Goal: Information Seeking & Learning: Compare options

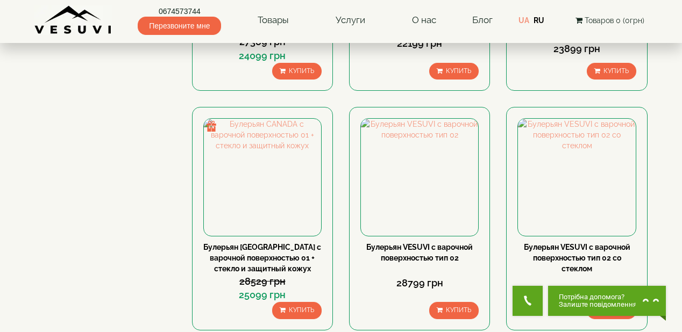
scroll to position [1161, 0]
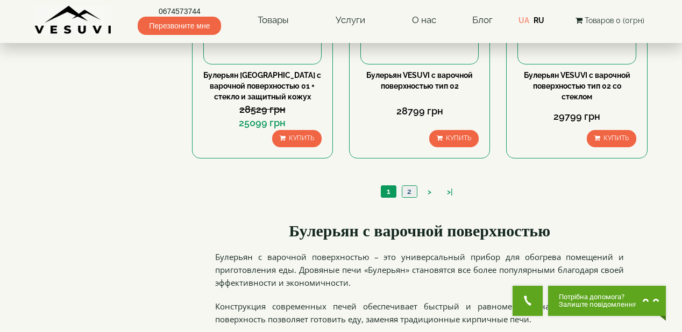
click at [408, 189] on link "2" at bounding box center [408, 191] width 15 height 11
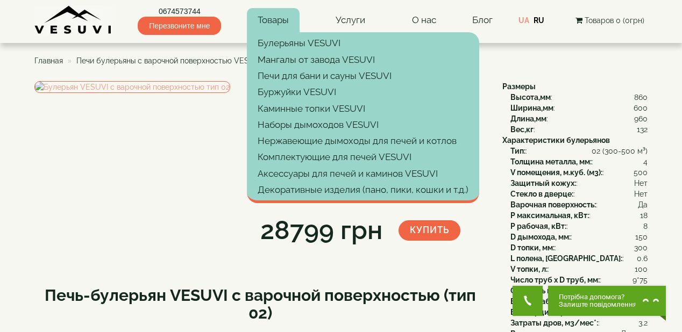
click at [271, 20] on link "Товары" at bounding box center [273, 20] width 53 height 25
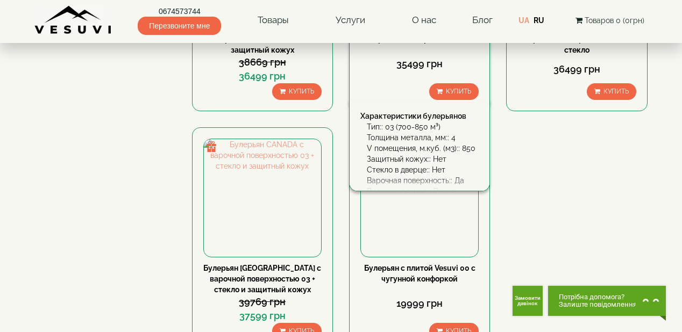
scroll to position [602, 0]
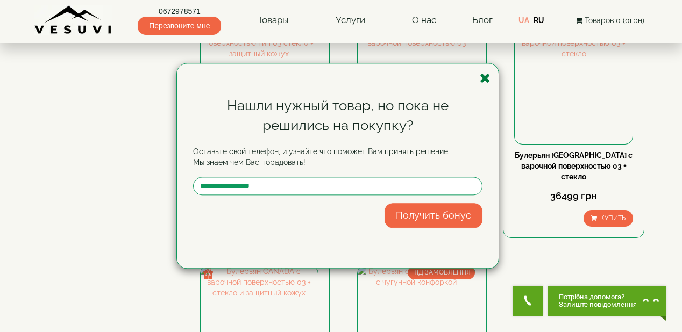
click at [487, 77] on icon "button" at bounding box center [484, 77] width 11 height 13
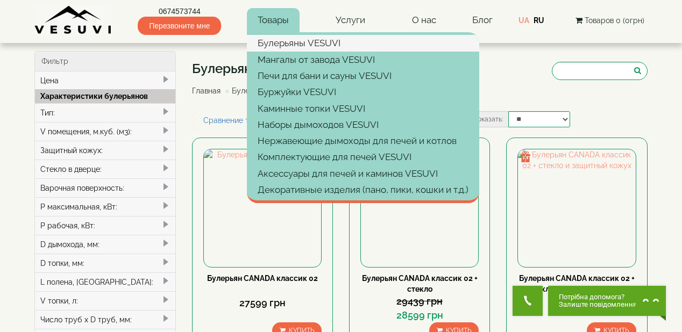
click at [287, 44] on link "Булерьяны VESUVI" at bounding box center [363, 43] width 232 height 16
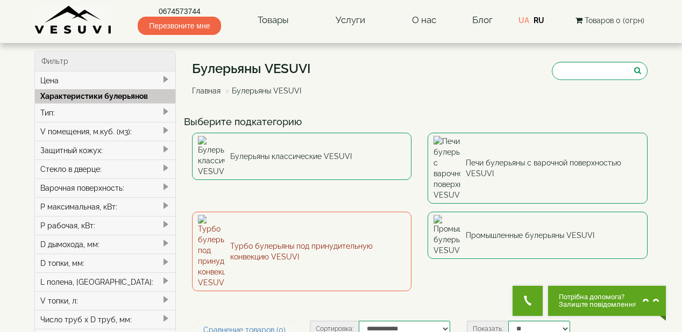
click at [341, 212] on link "Турбо булерьяны под принудительную конвекцию VESUVI" at bounding box center [302, 252] width 220 height 80
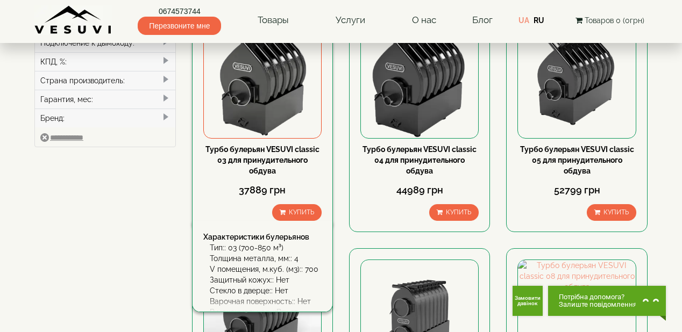
scroll to position [430, 0]
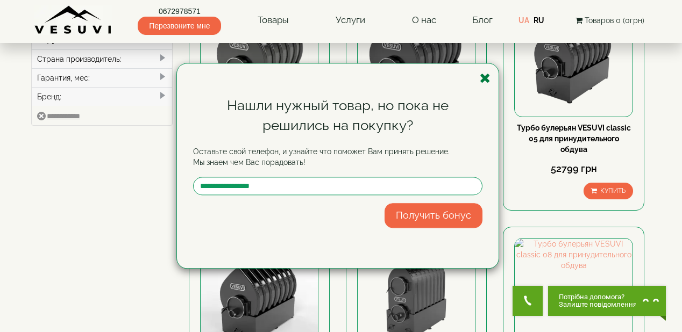
click at [487, 83] on icon "button" at bounding box center [484, 77] width 11 height 13
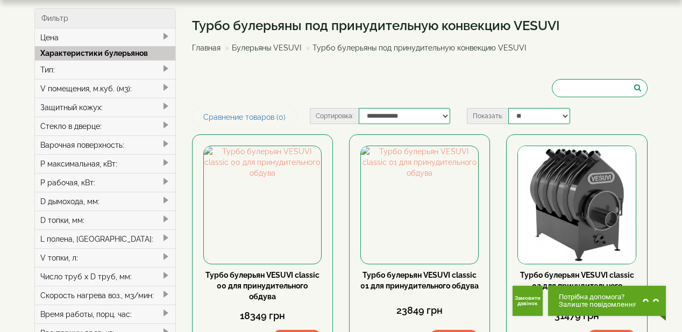
scroll to position [0, 0]
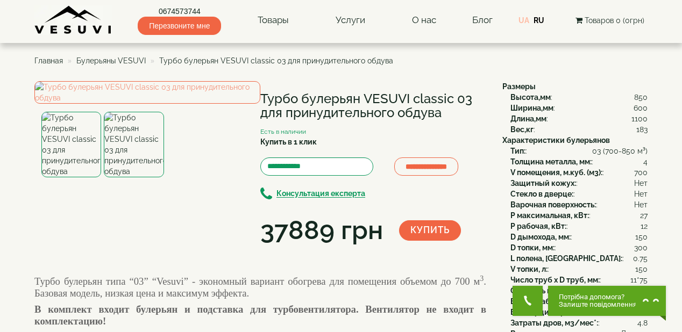
click at [526, 18] on link "UA" at bounding box center [523, 20] width 11 height 9
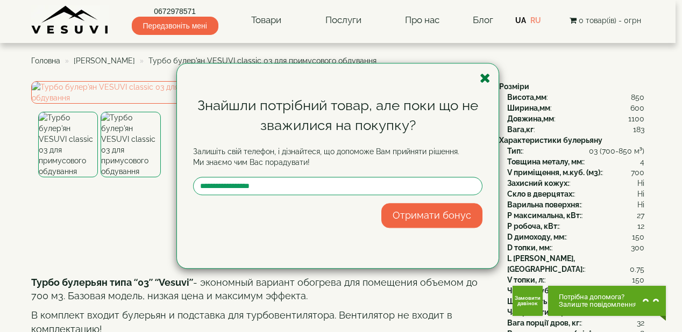
click at [484, 80] on icon "button" at bounding box center [484, 77] width 11 height 13
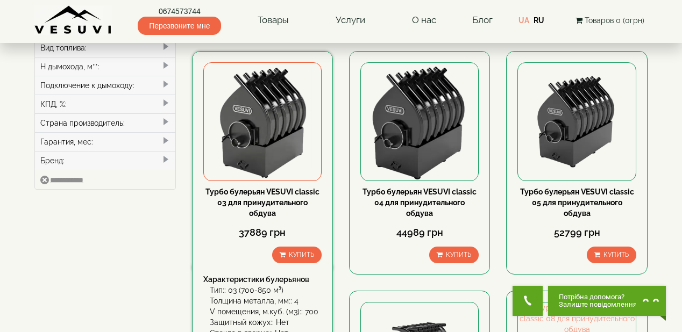
scroll to position [387, 0]
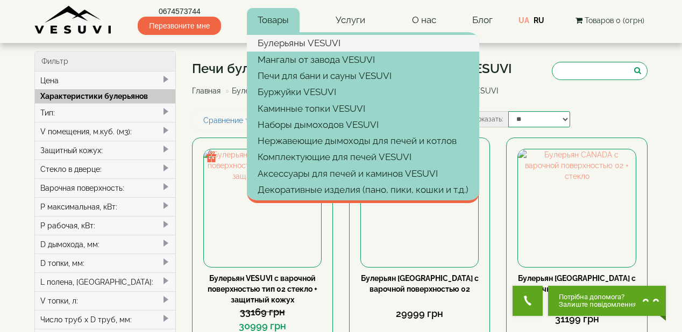
click at [286, 41] on link "Булерьяны VESUVI" at bounding box center [363, 43] width 232 height 16
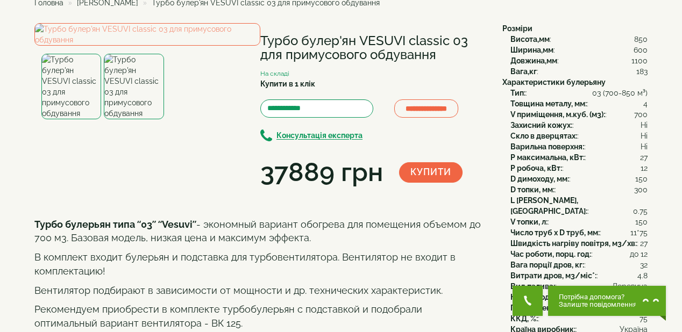
scroll to position [43, 0]
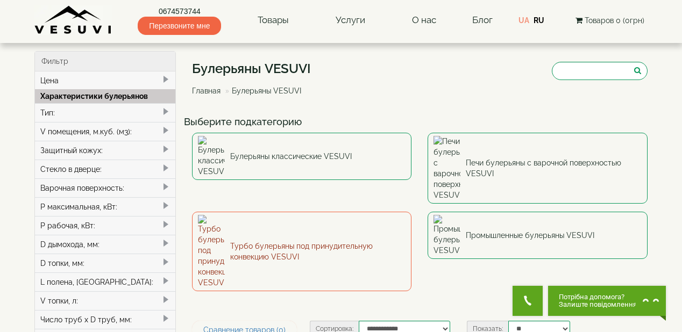
click at [338, 212] on link "Турбо булерьяны под принудительную конвекцию VESUVI" at bounding box center [302, 252] width 220 height 80
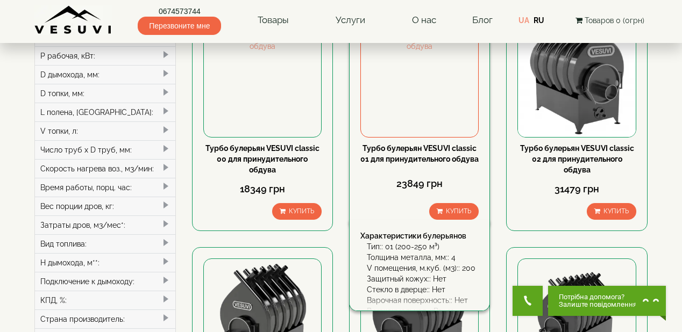
scroll to position [172, 0]
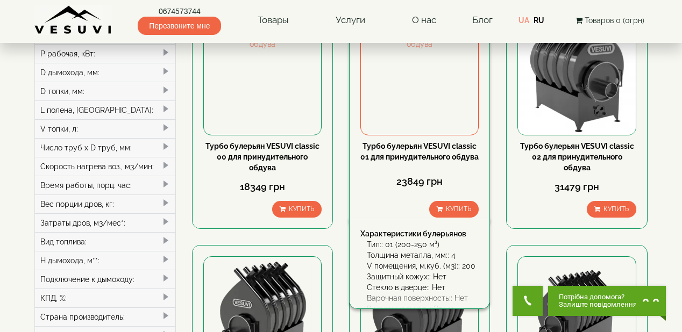
click at [421, 150] on div "Турбо булерьян VESUVI classic 01 для принудительного обдува" at bounding box center [419, 151] width 118 height 21
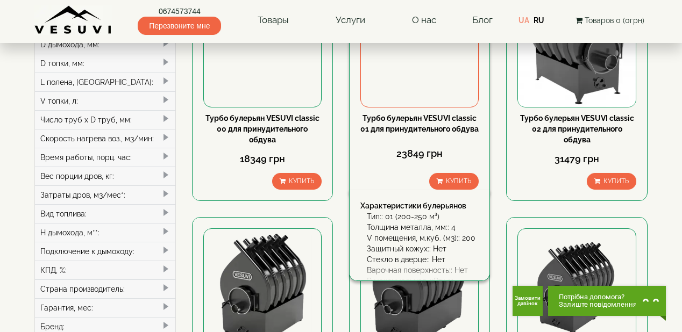
scroll to position [215, 0]
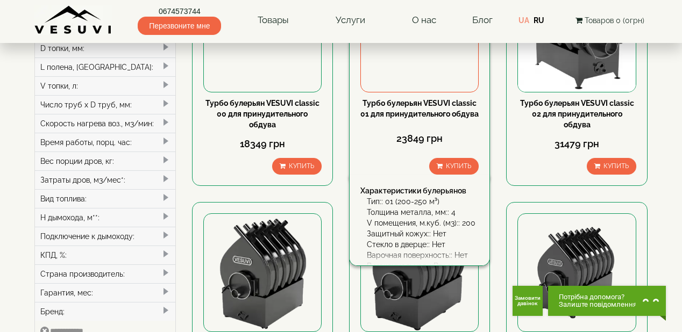
click at [415, 111] on link "Турбо булерьян VESUVI classic 01 для принудительного обдува" at bounding box center [419, 108] width 118 height 19
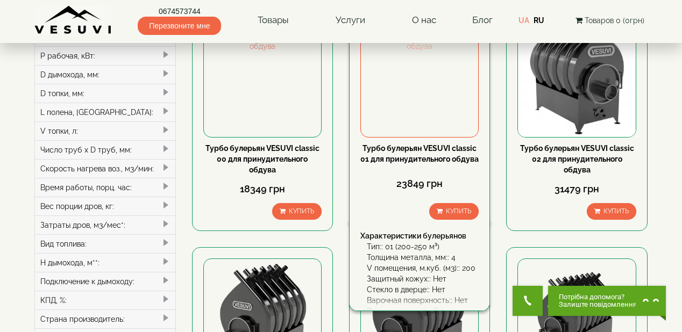
scroll to position [172, 0]
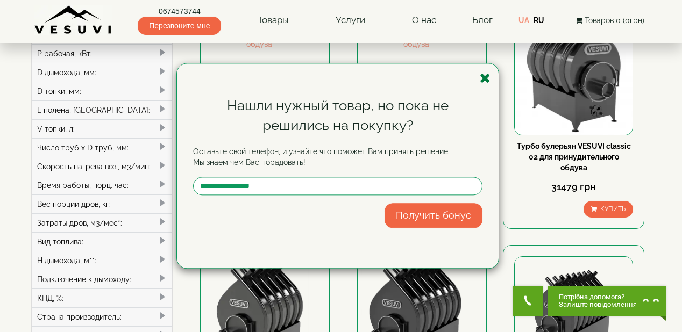
click at [483, 82] on icon "button" at bounding box center [484, 77] width 11 height 13
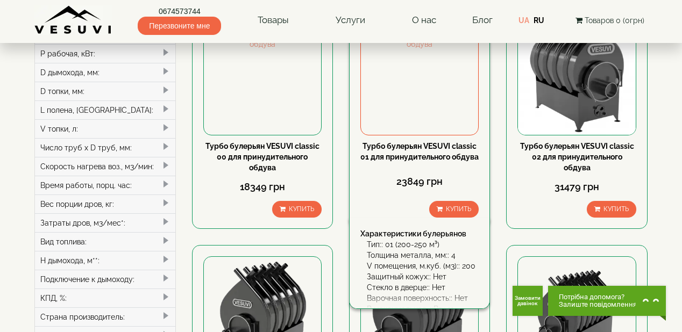
click at [421, 155] on link "Турбо булерьян VESUVI classic 01 для принудительного обдува" at bounding box center [419, 151] width 118 height 19
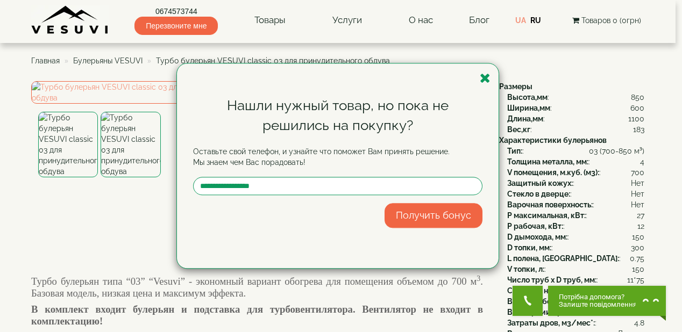
click at [490, 75] on div "Нашли нужный товар, но пока не решились на покупку? Оставьте свой телефон, и уз…" at bounding box center [337, 165] width 321 height 205
click at [487, 80] on icon "button" at bounding box center [484, 77] width 11 height 13
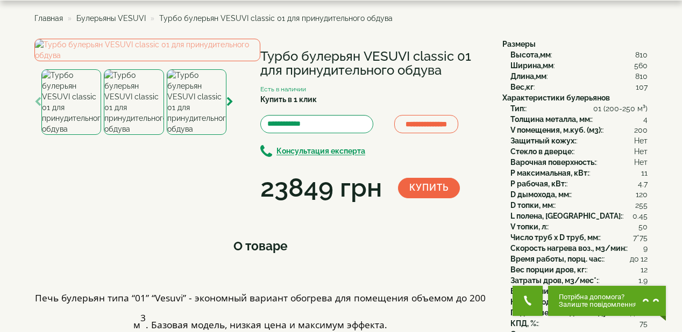
scroll to position [43, 0]
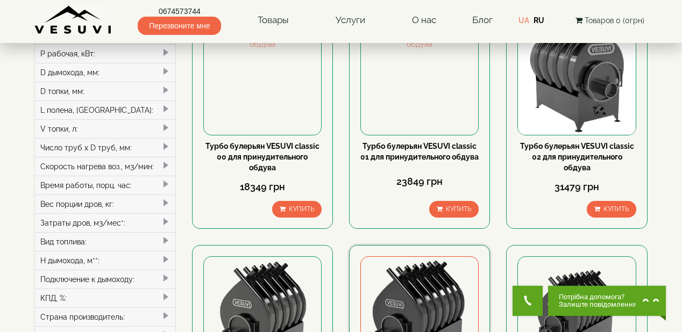
scroll to position [172, 0]
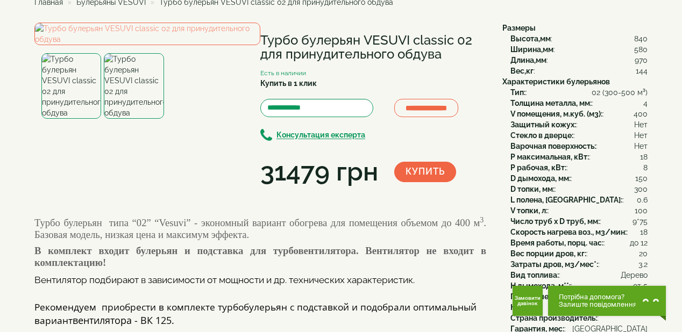
scroll to position [43, 0]
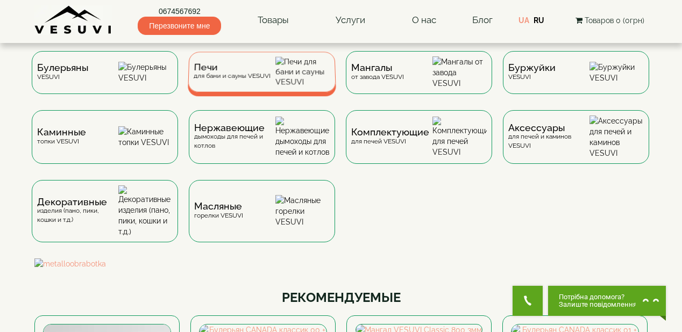
click at [243, 71] on span "Печи" at bounding box center [231, 67] width 77 height 8
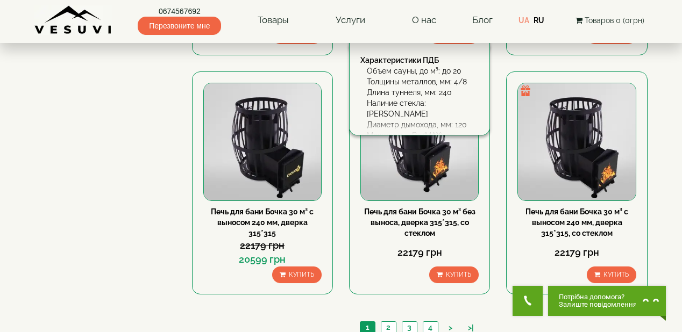
scroll to position [1161, 0]
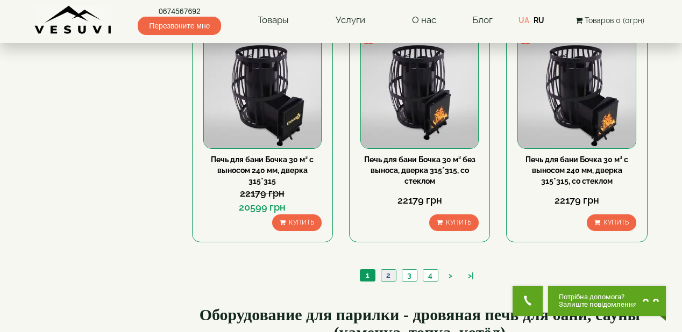
click at [390, 275] on link "2" at bounding box center [388, 275] width 15 height 11
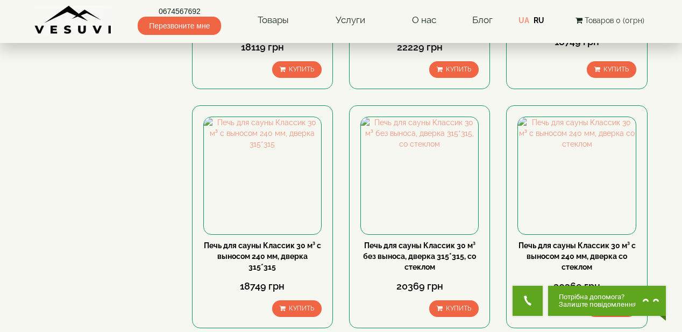
scroll to position [1290, 0]
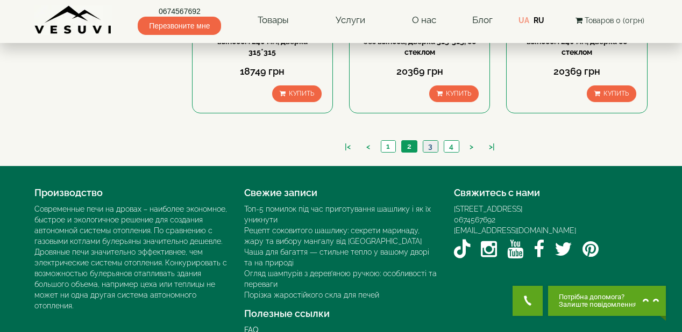
click at [431, 145] on link "3" at bounding box center [429, 146] width 15 height 11
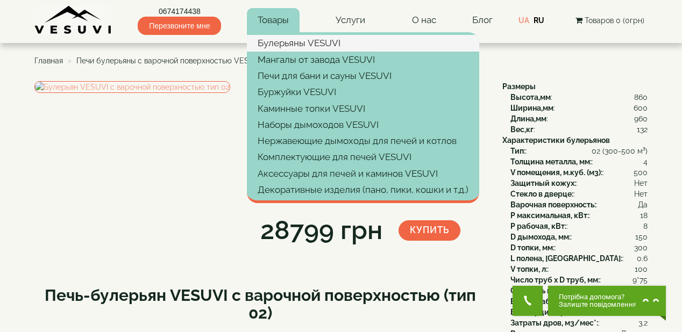
click at [302, 39] on link "Булерьяны VESUVI" at bounding box center [363, 43] width 232 height 16
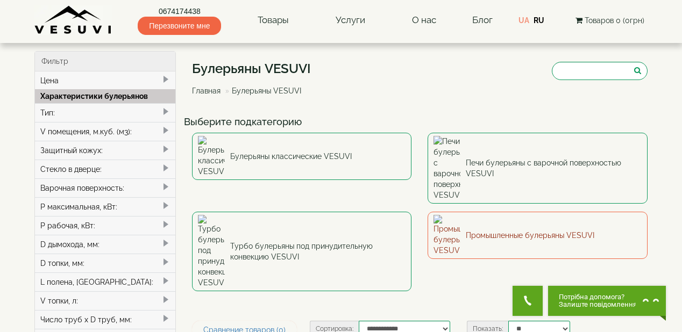
click at [525, 212] on link "Промышленные булерьяны VESUVI" at bounding box center [537, 235] width 220 height 47
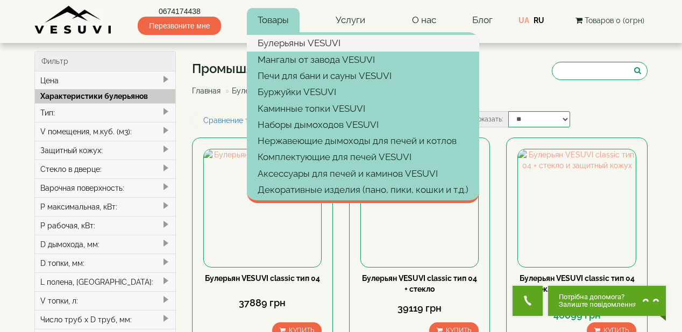
click at [279, 41] on link "Булерьяны VESUVI" at bounding box center [363, 43] width 232 height 16
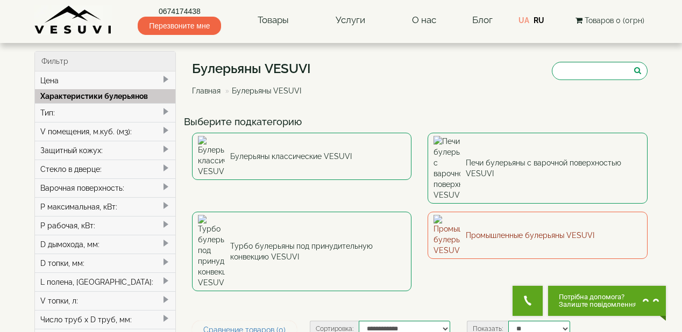
click at [529, 212] on link "Промышленные булерьяны VESUVI" at bounding box center [537, 235] width 220 height 47
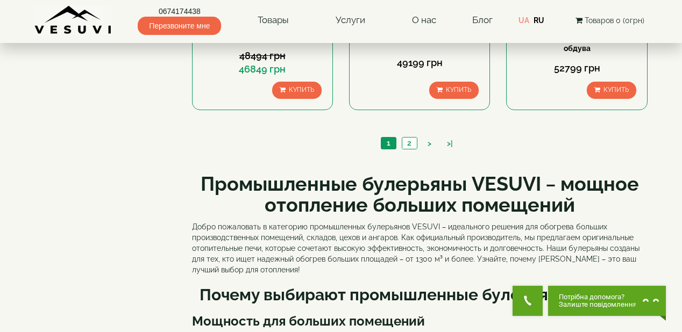
scroll to position [1118, 0]
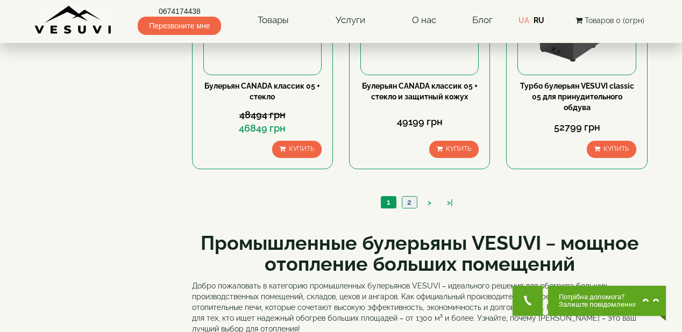
drag, startPoint x: 408, startPoint y: 202, endPoint x: 414, endPoint y: 206, distance: 7.3
click at [408, 201] on link "2" at bounding box center [408, 202] width 15 height 11
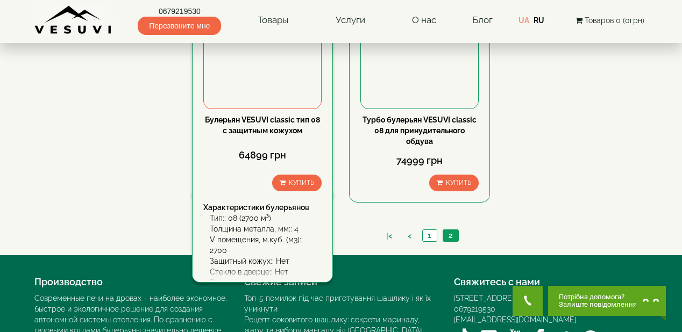
scroll to position [645, 0]
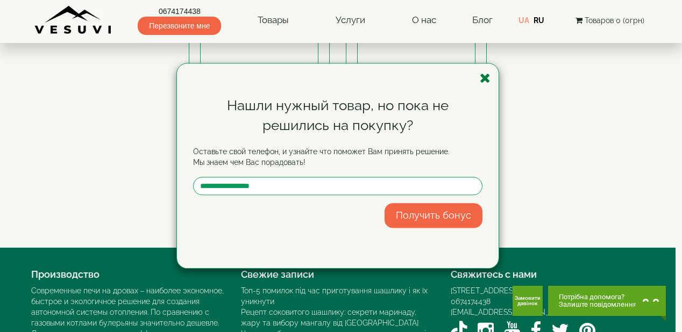
click at [486, 75] on icon "button" at bounding box center [484, 77] width 11 height 13
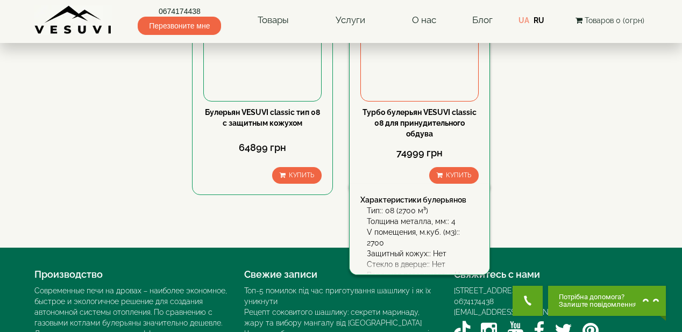
scroll to position [473, 0]
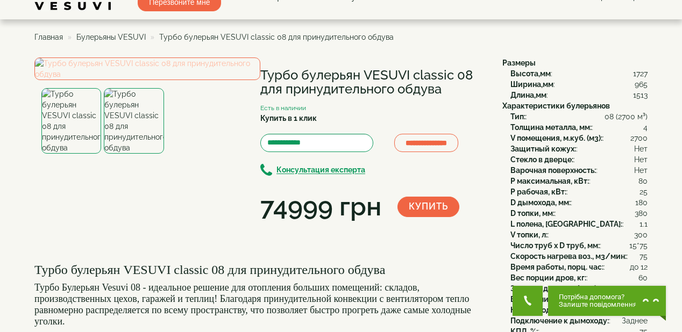
scroll to position [43, 0]
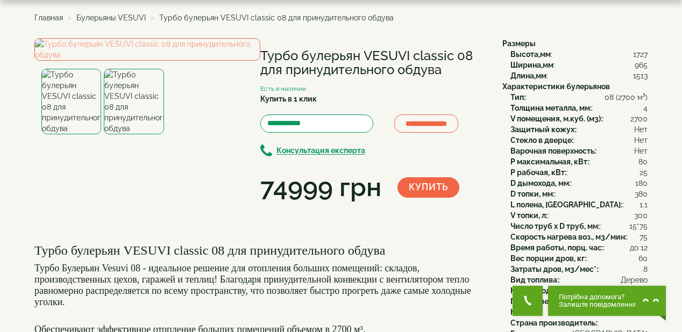
click at [134, 134] on img at bounding box center [134, 102] width 60 height 66
click at [71, 134] on img at bounding box center [71, 102] width 60 height 66
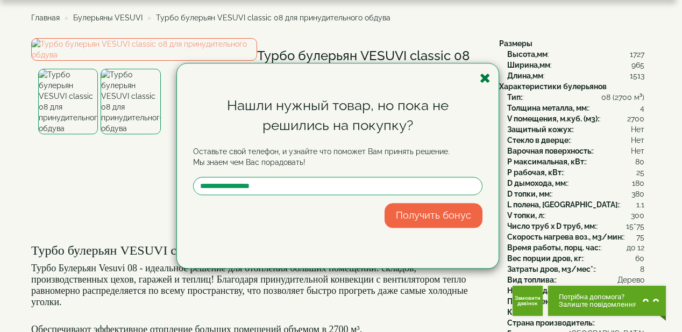
click at [487, 77] on icon "button" at bounding box center [484, 77] width 11 height 13
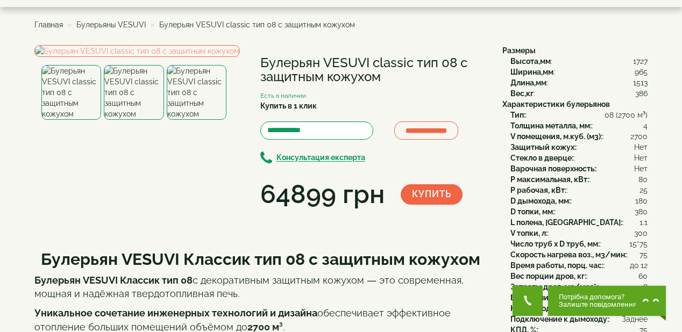
scroll to position [40, 0]
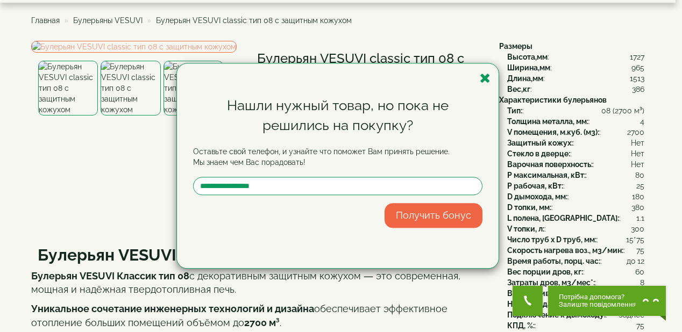
click at [655, 133] on div "Нашли нужный товар, но пока не решились на покупку? Оставьте свой телефон, и уз…" at bounding box center [341, 166] width 682 height 332
click at [482, 78] on icon "button" at bounding box center [484, 77] width 11 height 13
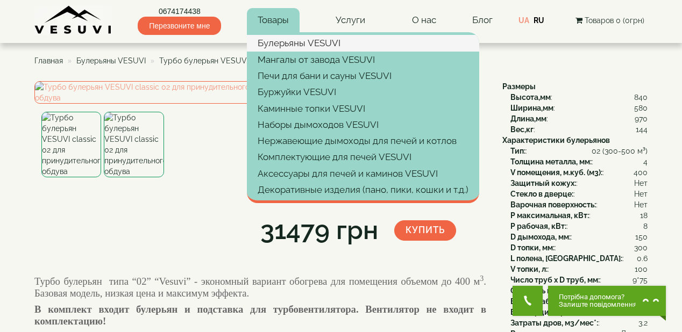
click at [279, 41] on link "Булерьяны VESUVI" at bounding box center [363, 43] width 232 height 16
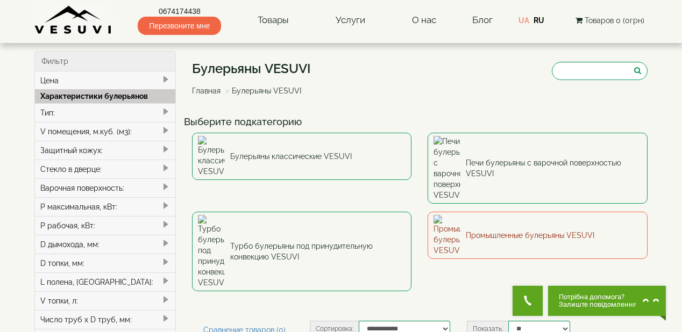
click at [507, 212] on link "Промышленные булерьяны VESUVI" at bounding box center [537, 235] width 220 height 47
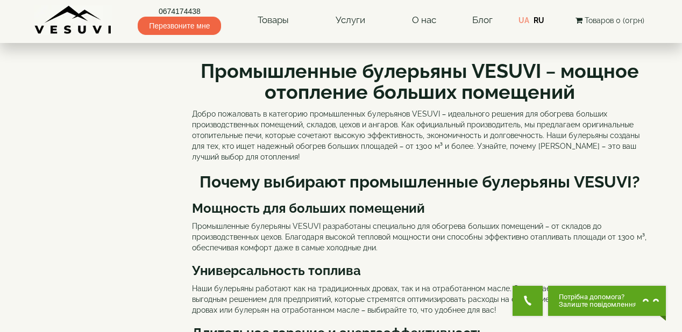
scroll to position [1118, 0]
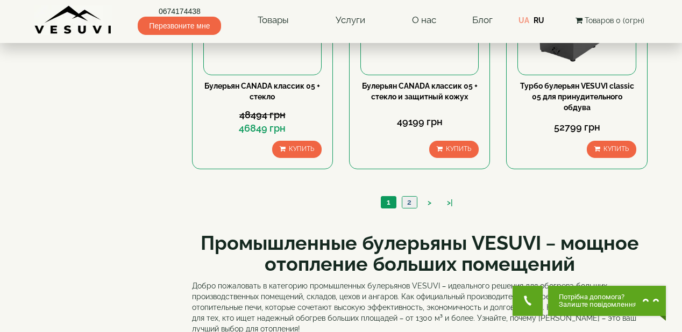
click at [410, 200] on link "2" at bounding box center [408, 202] width 15 height 11
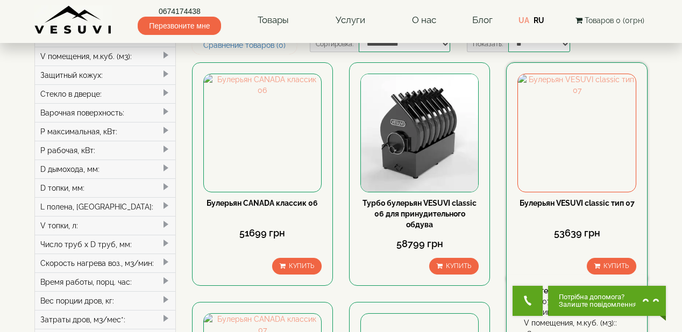
scroll to position [86, 0]
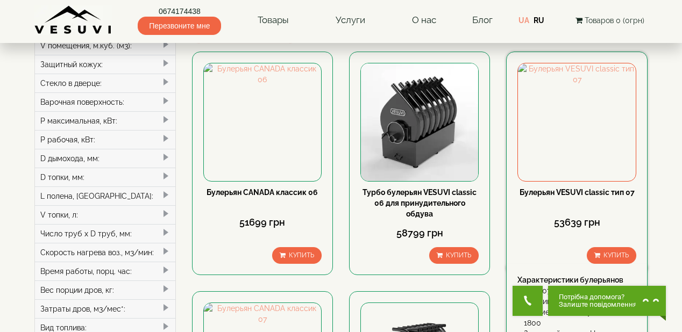
click at [576, 191] on link "Булерьян VESUVI classic тип 07" at bounding box center [576, 192] width 115 height 9
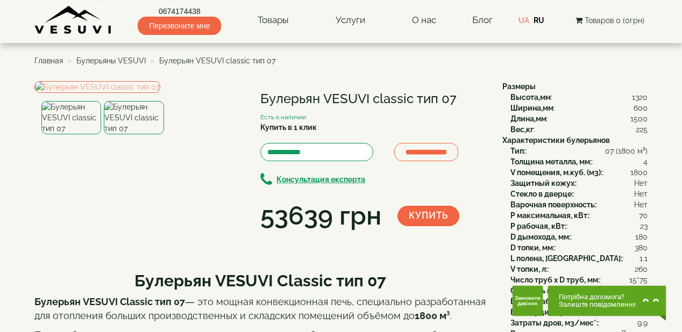
scroll to position [43, 0]
